Goal: Contribute content

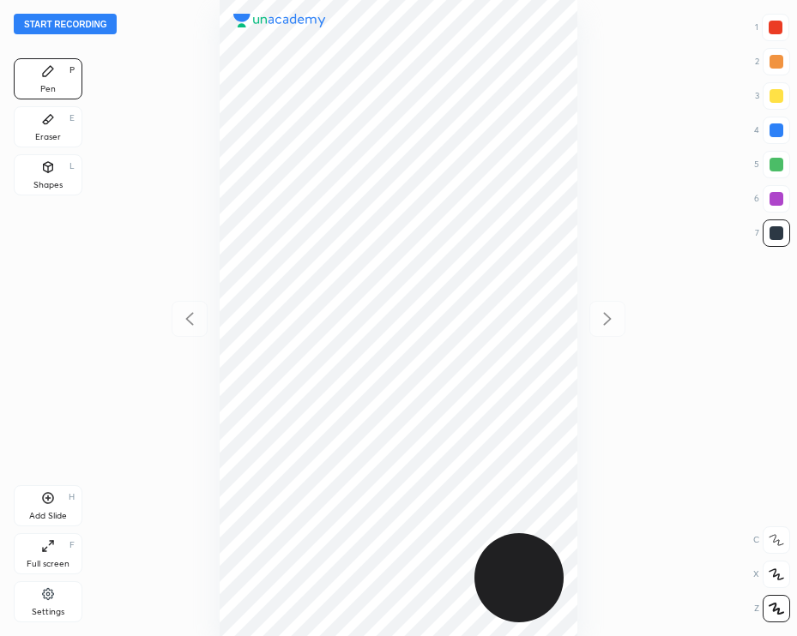
scroll to position [636, 522]
click at [78, 29] on button "Start recording" at bounding box center [65, 24] width 103 height 21
click at [778, 30] on div at bounding box center [776, 28] width 14 height 14
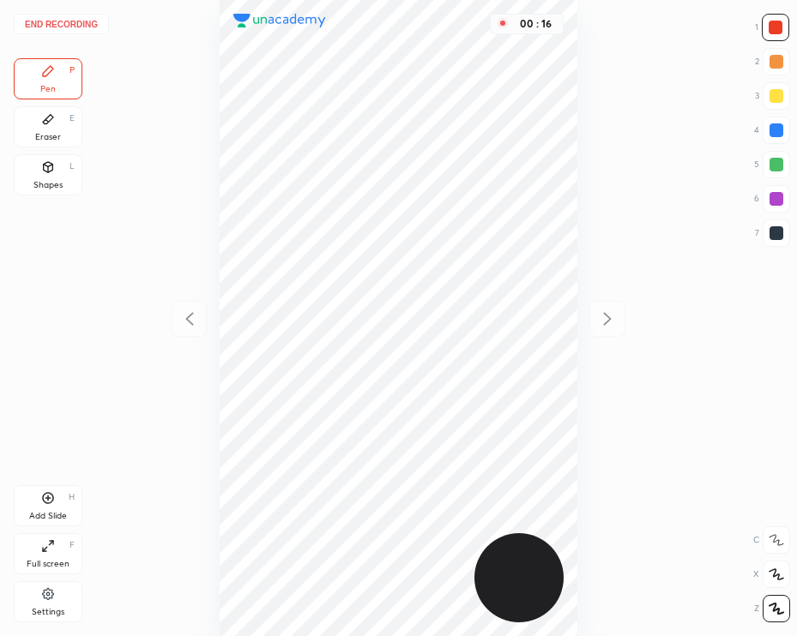
click at [771, 236] on div at bounding box center [776, 233] width 14 height 14
click at [50, 507] on div "Add Slide H" at bounding box center [48, 505] width 69 height 41
click at [190, 318] on icon at bounding box center [189, 319] width 21 height 21
click at [188, 315] on div "02 : 45" at bounding box center [398, 318] width 522 height 636
click at [600, 323] on icon at bounding box center [607, 319] width 21 height 21
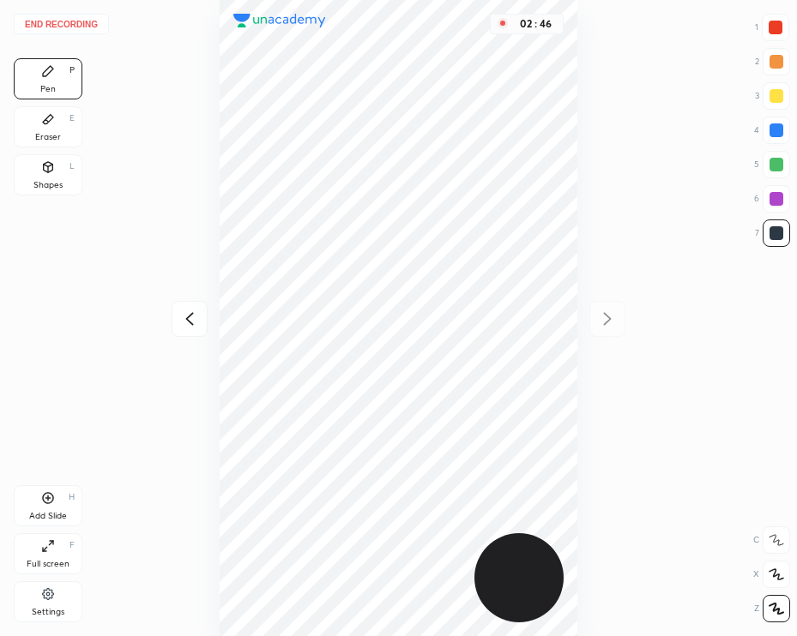
click at [610, 319] on div "02 : 46" at bounding box center [398, 318] width 522 height 636
click at [51, 126] on div "Eraser E" at bounding box center [48, 126] width 69 height 41
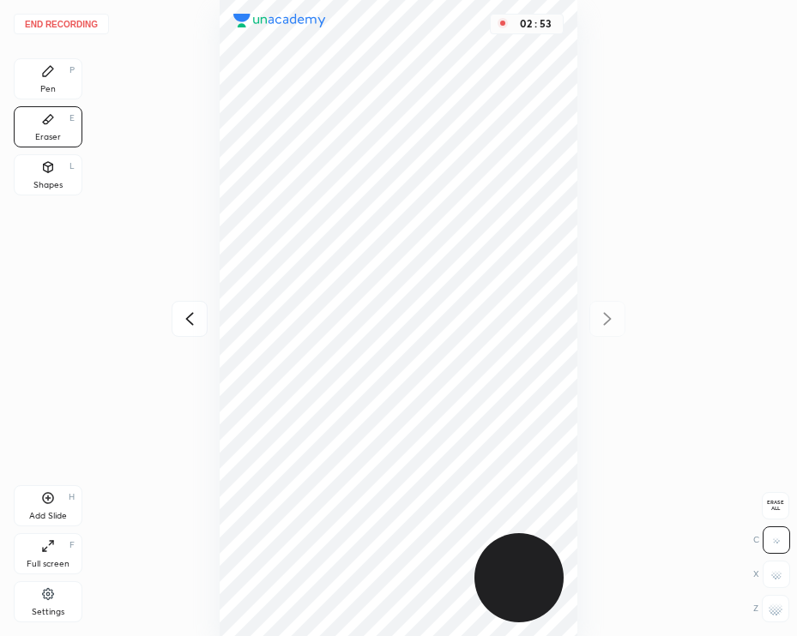
click at [58, 85] on div "Pen P" at bounding box center [48, 78] width 69 height 41
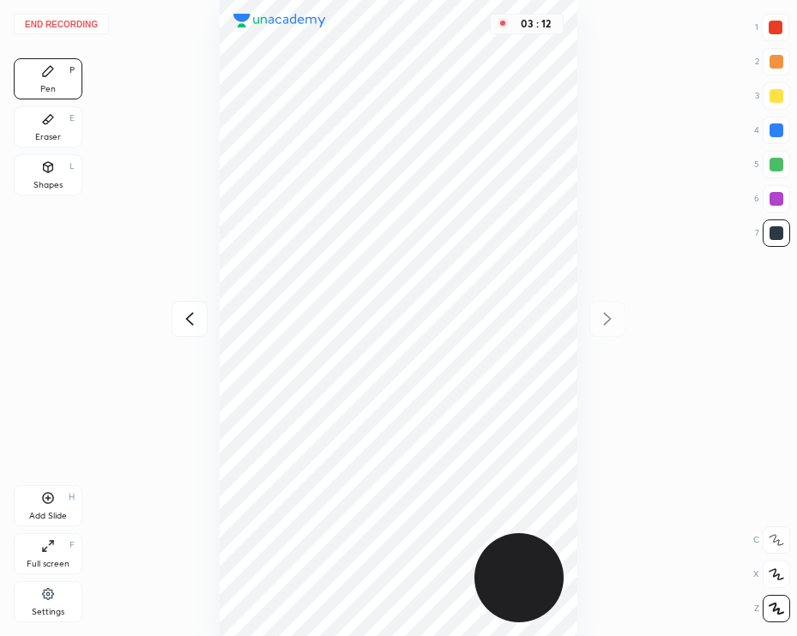
click at [772, 36] on div at bounding box center [775, 27] width 27 height 27
click at [53, 172] on icon at bounding box center [48, 167] width 14 height 14
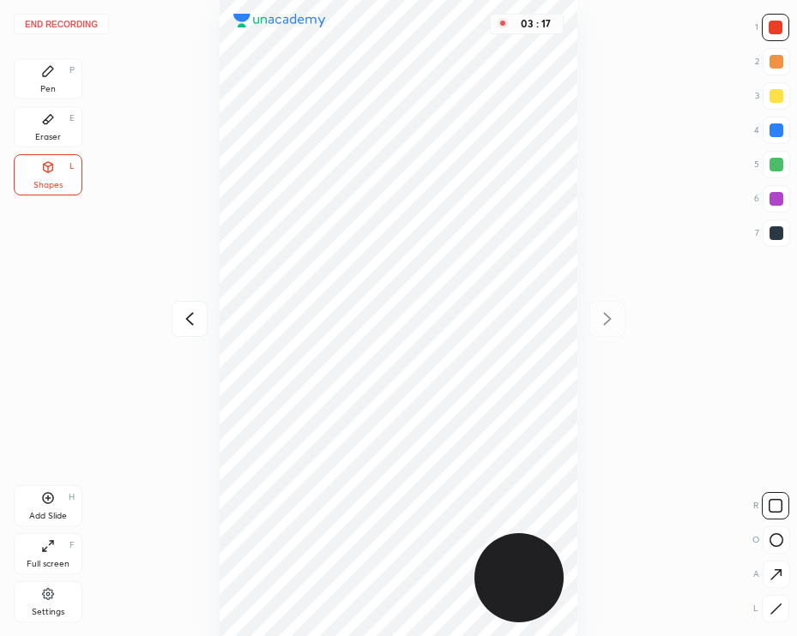
click at [76, 23] on button "End recording" at bounding box center [61, 24] width 95 height 21
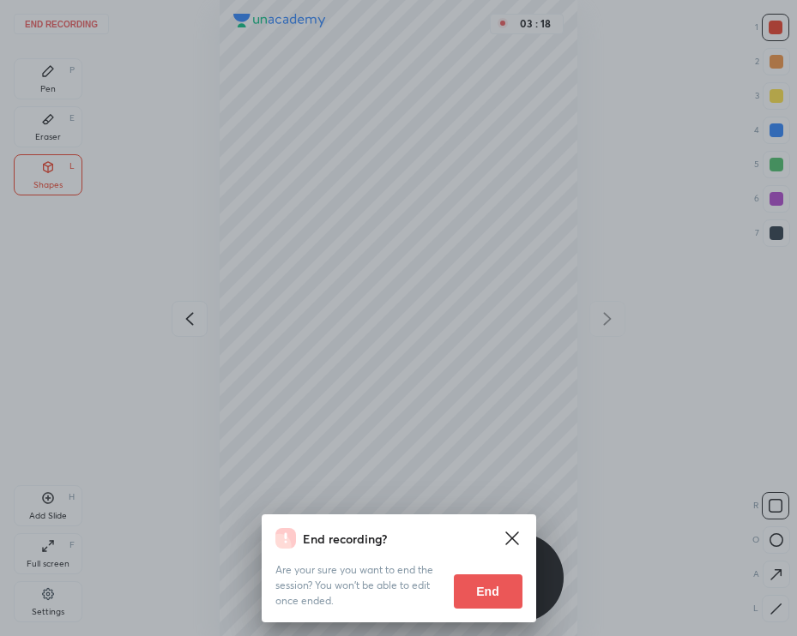
click at [503, 590] on button "End" at bounding box center [488, 592] width 69 height 34
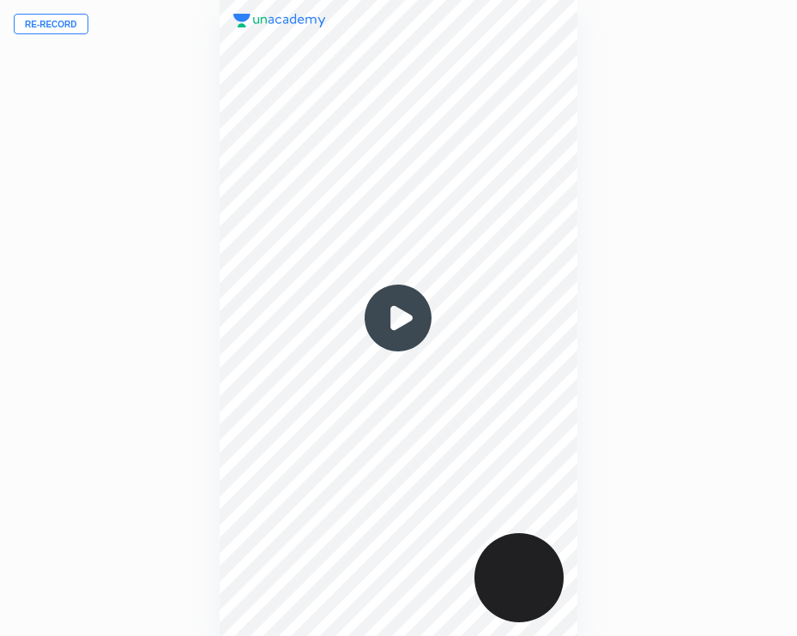
click at [395, 320] on img at bounding box center [398, 318] width 82 height 82
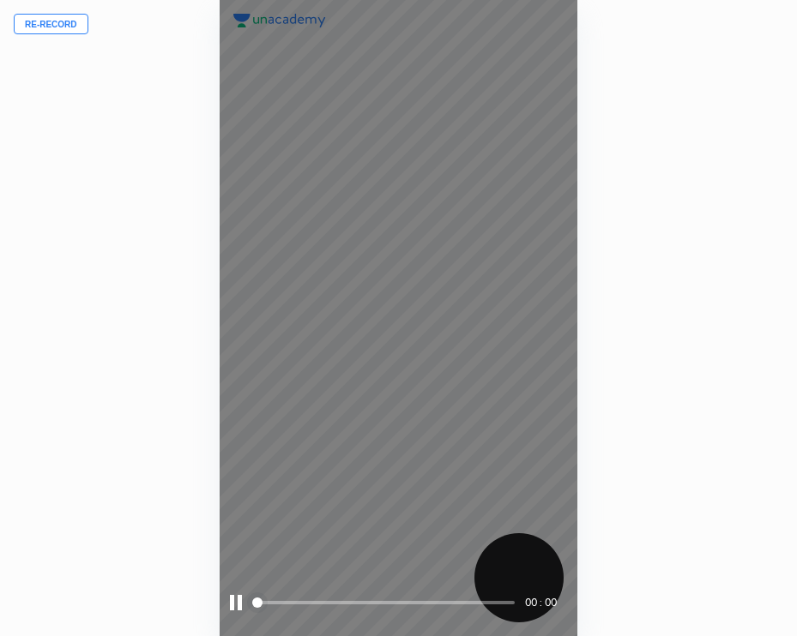
click at [236, 601] on div at bounding box center [236, 602] width 12 height 15
click at [232, 602] on div at bounding box center [237, 602] width 15 height 15
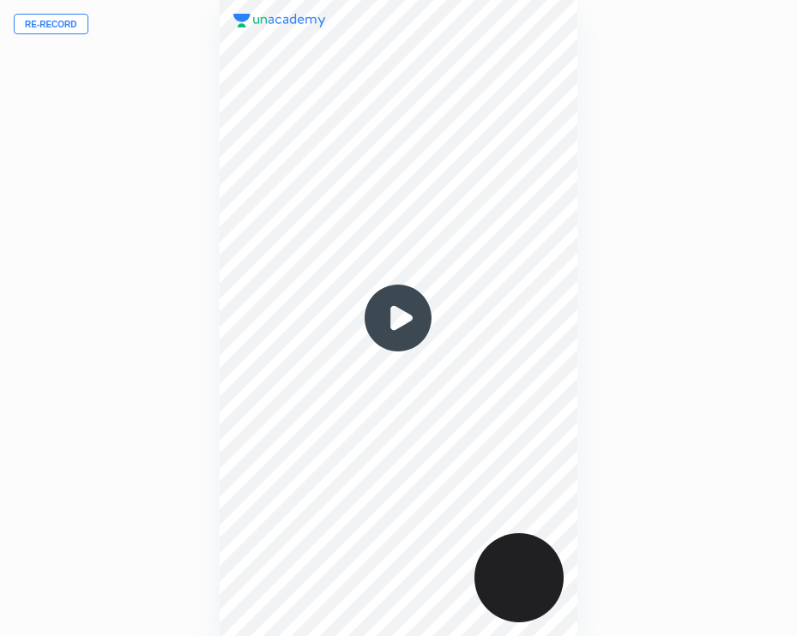
click at [394, 307] on img at bounding box center [398, 318] width 82 height 82
click at [395, 318] on img at bounding box center [398, 318] width 82 height 82
click at [401, 323] on img at bounding box center [398, 318] width 82 height 82
click at [413, 330] on img at bounding box center [398, 318] width 82 height 82
click at [398, 319] on img at bounding box center [398, 318] width 82 height 82
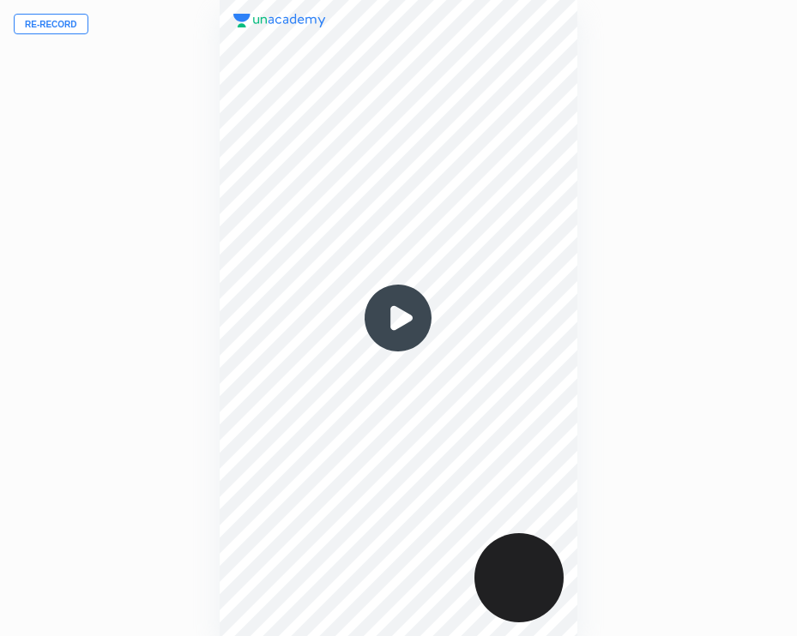
click at [398, 319] on img at bounding box center [398, 318] width 82 height 82
click at [408, 315] on img at bounding box center [398, 318] width 82 height 82
drag, startPoint x: 407, startPoint y: 315, endPoint x: 389, endPoint y: 319, distance: 18.5
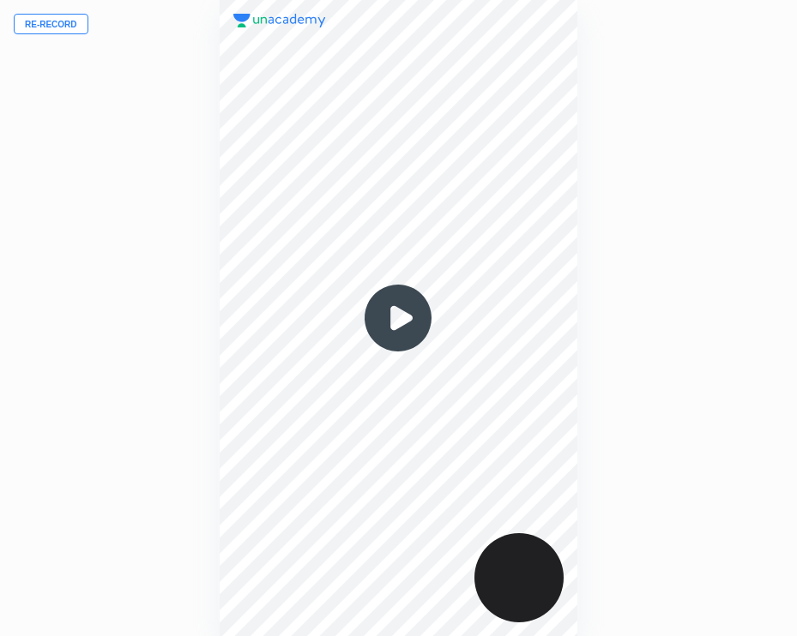
click at [390, 319] on img at bounding box center [398, 318] width 82 height 82
click at [389, 319] on img at bounding box center [398, 318] width 82 height 82
